Goal: Information Seeking & Learning: Learn about a topic

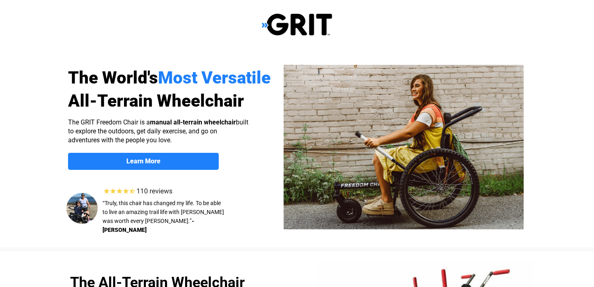
select select "US"
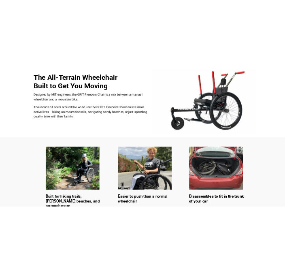
scroll to position [324, 0]
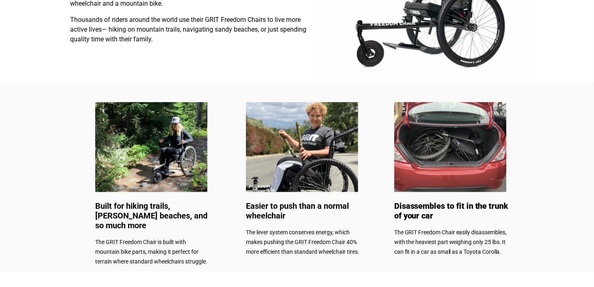
click at [438, 211] on span "Disassembles to fit in the trunk of your car" at bounding box center [451, 210] width 114 height 19
click at [295, 206] on span "Easier to push than a normal wheelchair" at bounding box center [297, 210] width 103 height 19
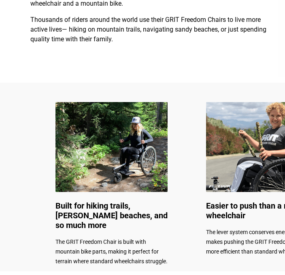
click at [125, 206] on span "Built for hiking trails, [PERSON_NAME] beaches, and so much more" at bounding box center [111, 215] width 112 height 29
click at [221, 206] on span "Easier to push than a normal wheelchair" at bounding box center [257, 210] width 103 height 19
